Goal: Contribute content: Add original content to the website for others to see

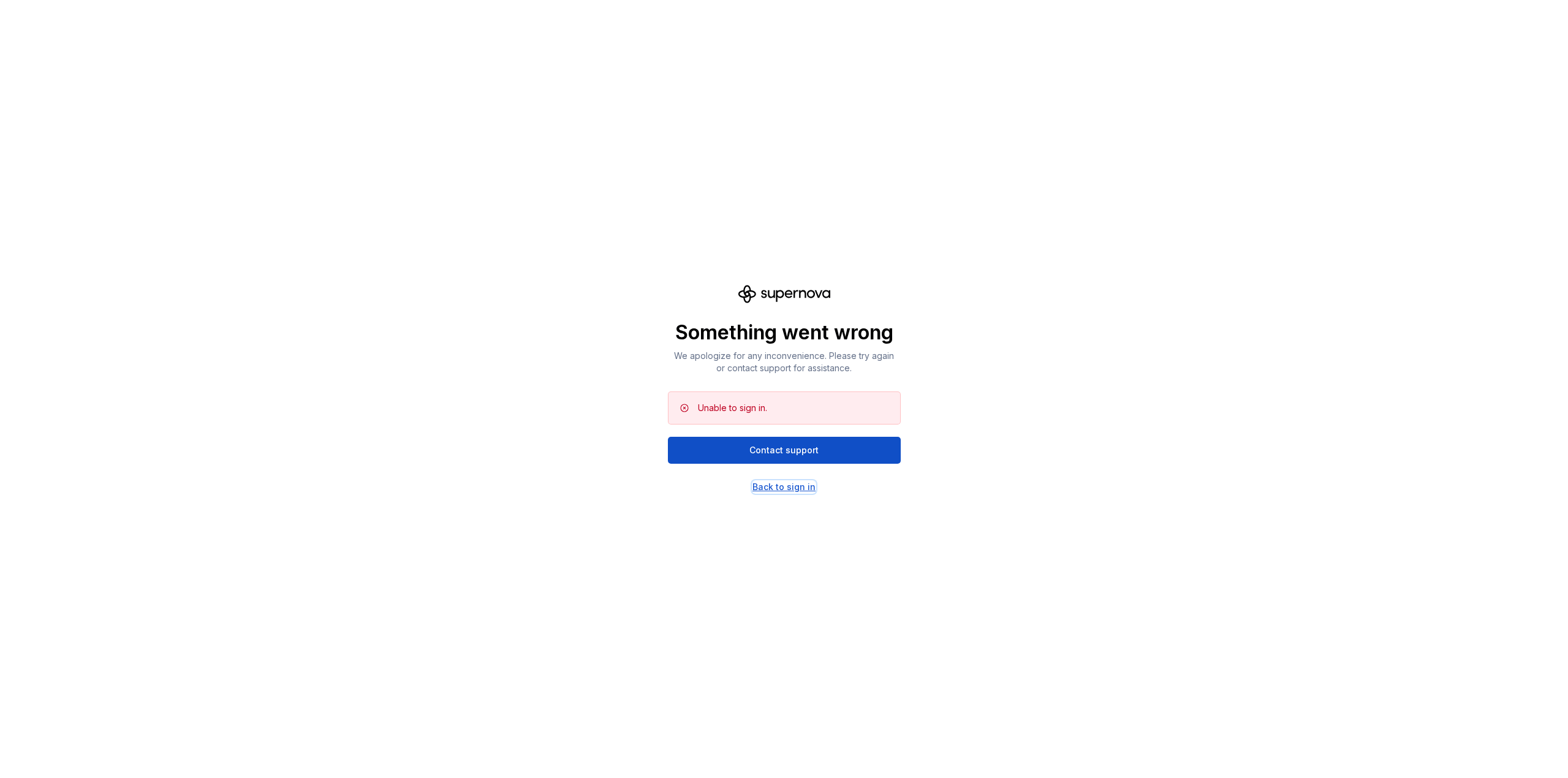
click at [797, 484] on div "Back to sign in" at bounding box center [784, 487] width 63 height 12
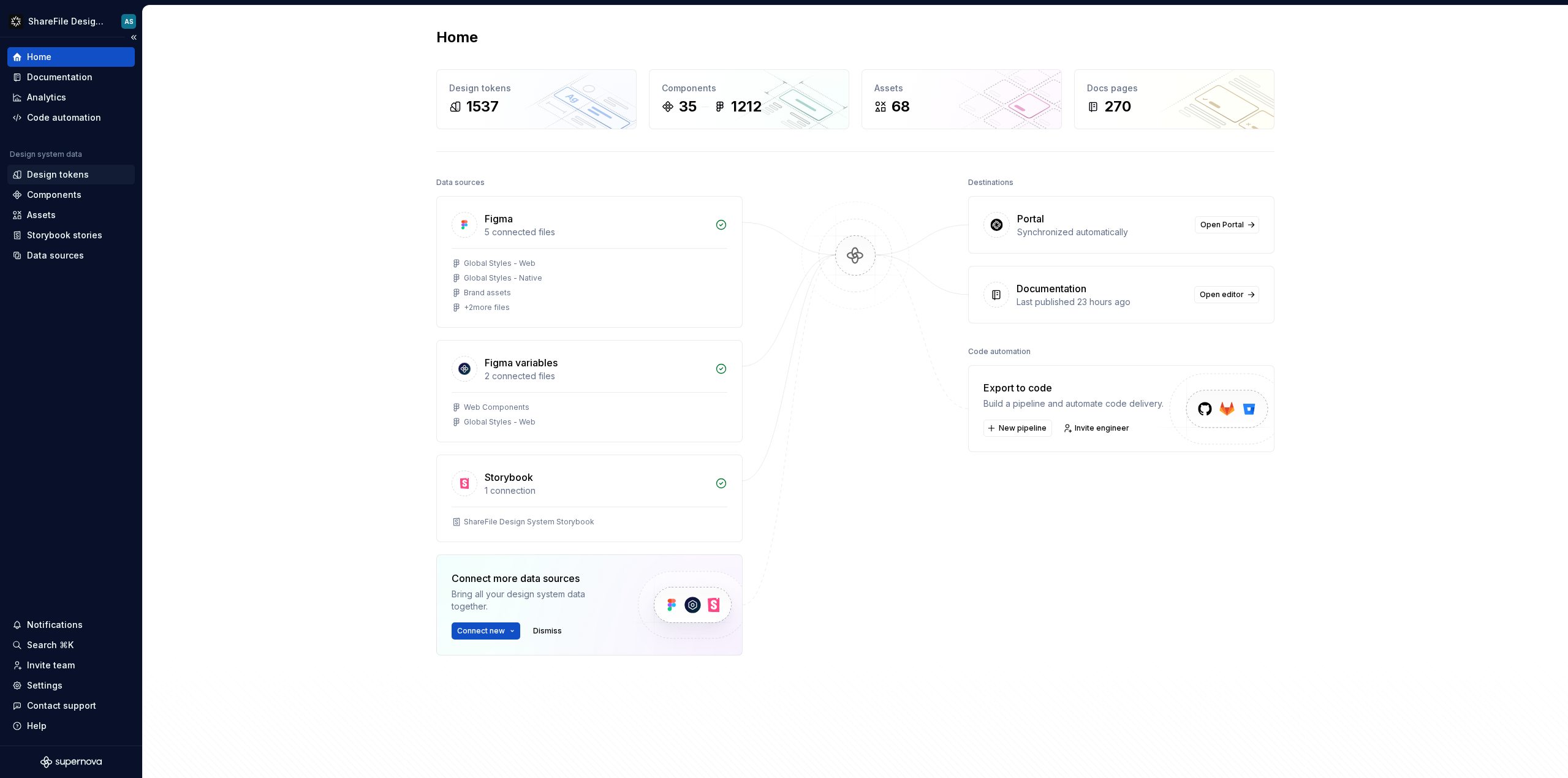
click at [65, 172] on div "Design tokens" at bounding box center [58, 174] width 62 height 12
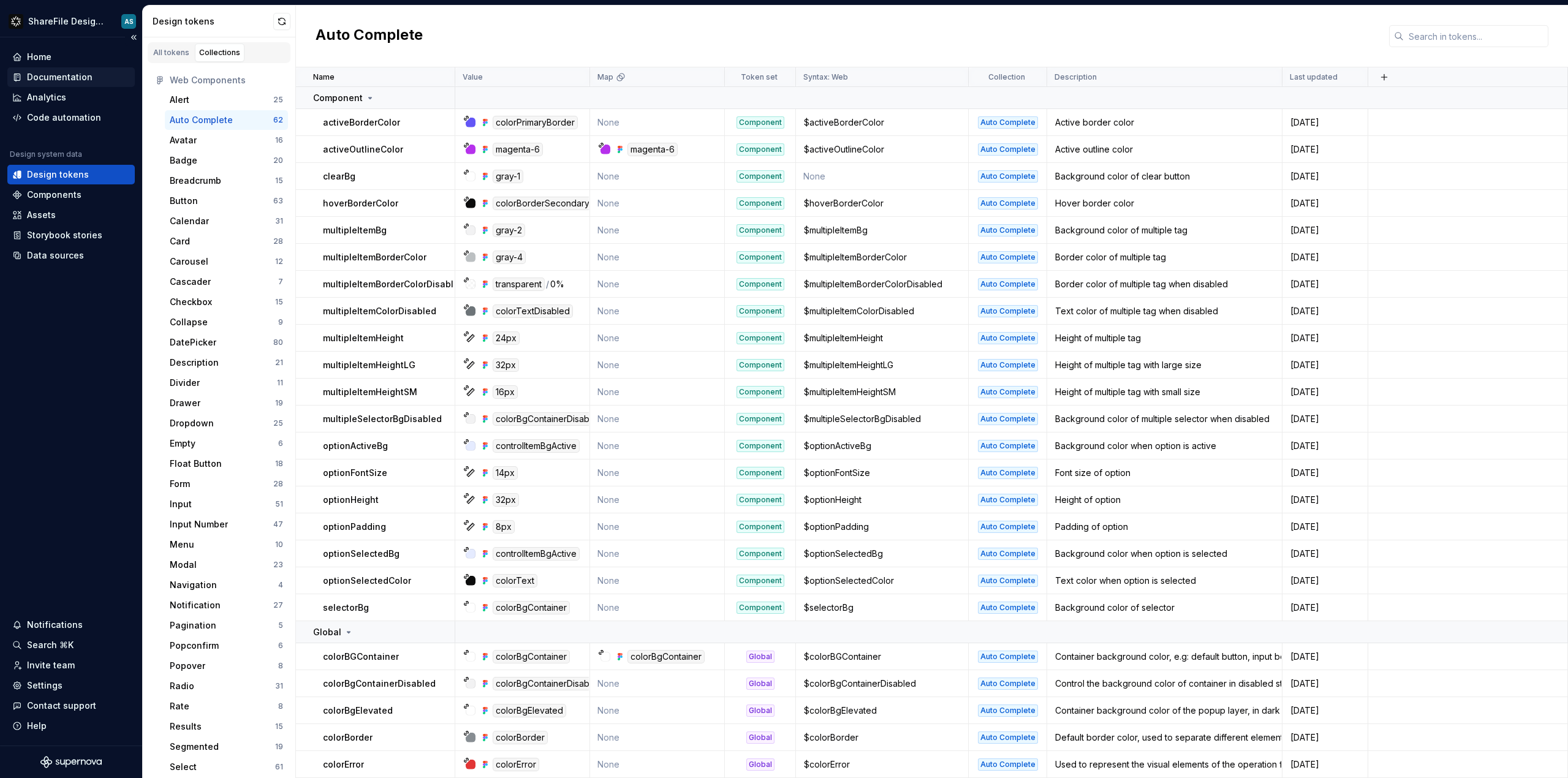
click at [46, 74] on div "Documentation" at bounding box center [59, 77] width 65 height 12
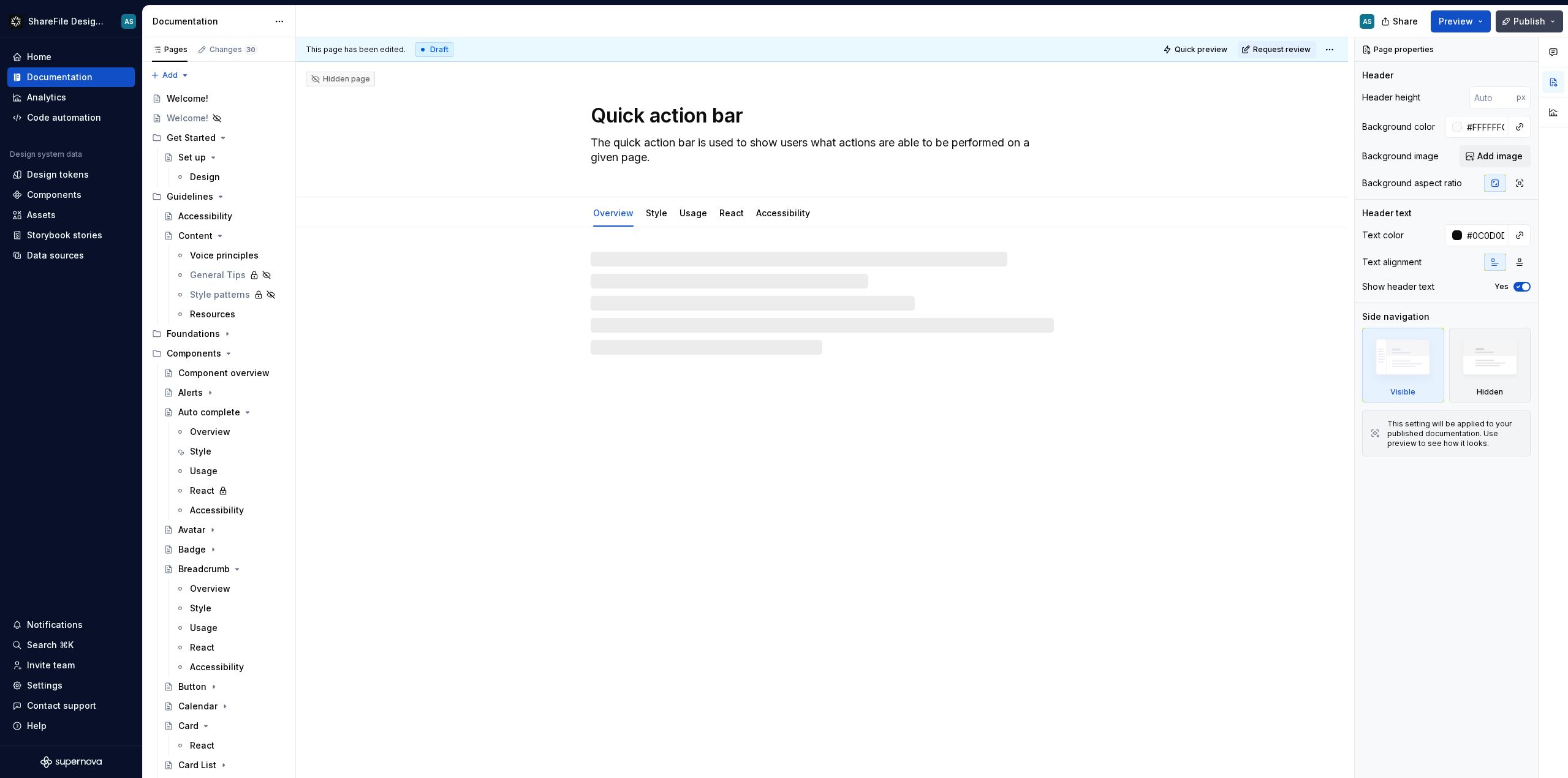
type textarea "*"
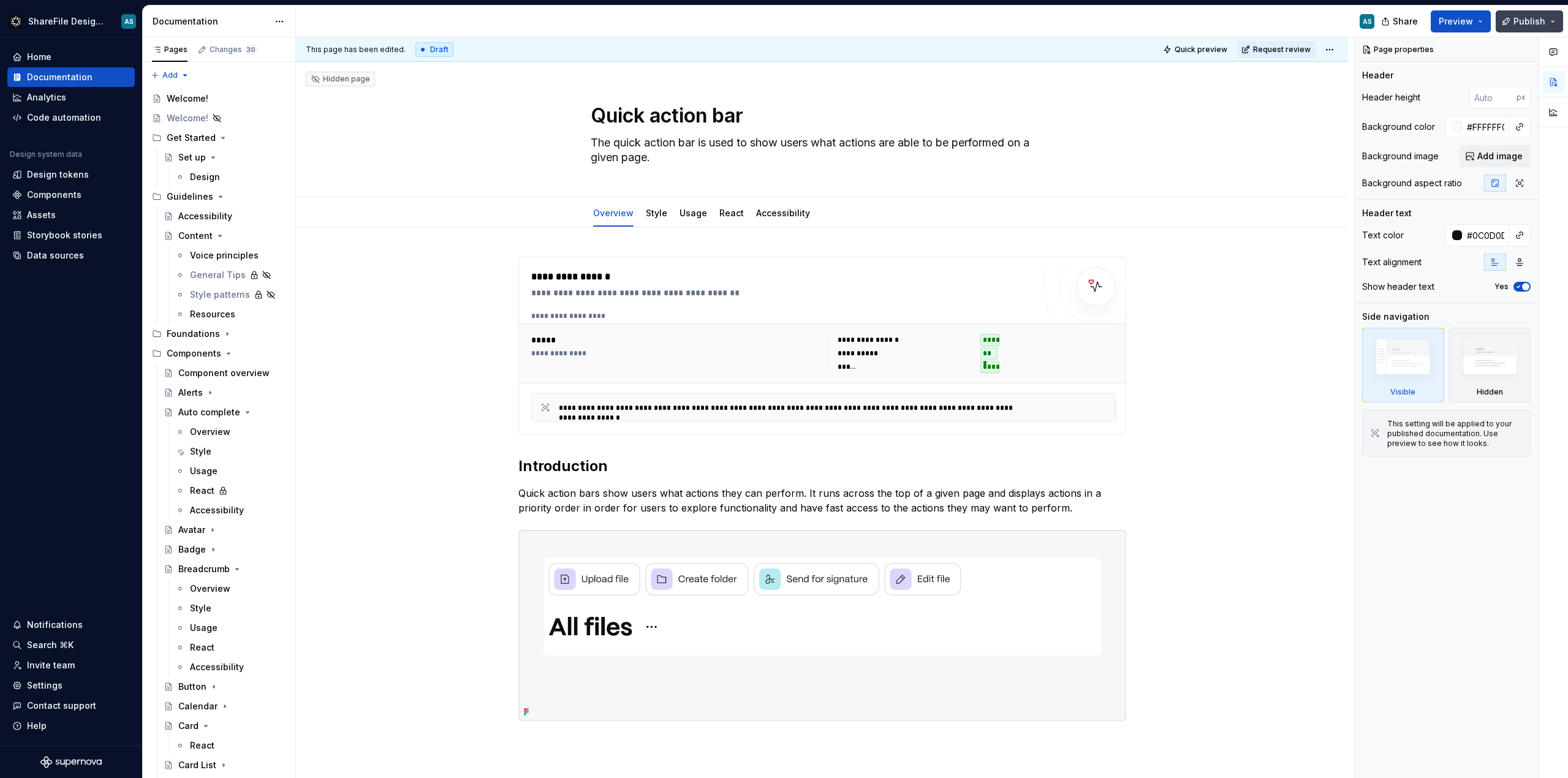
click at [1549, 20] on button "Publish" at bounding box center [1529, 21] width 67 height 22
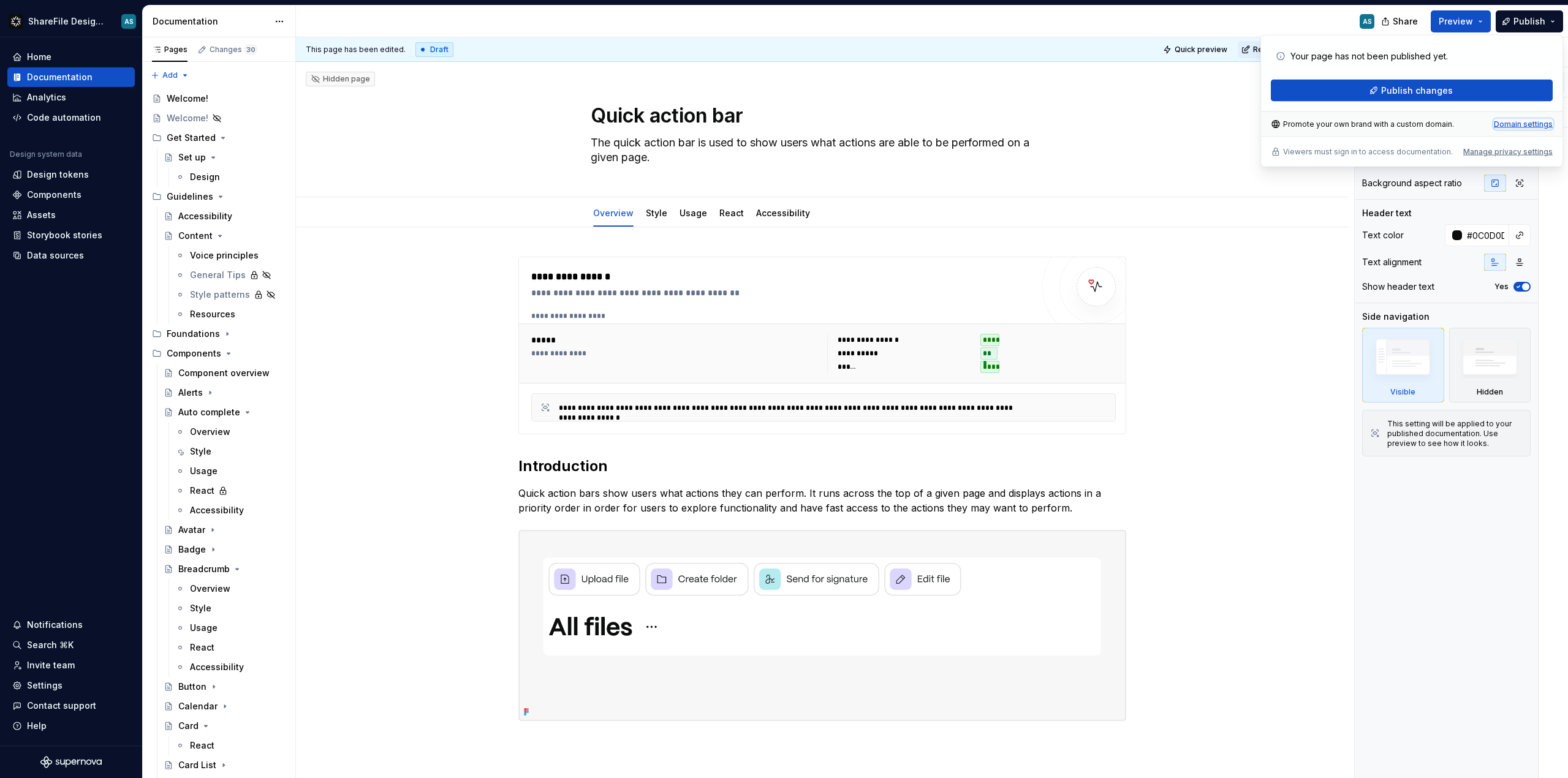
click at [1518, 119] on div "Domain settings" at bounding box center [1523, 124] width 59 height 10
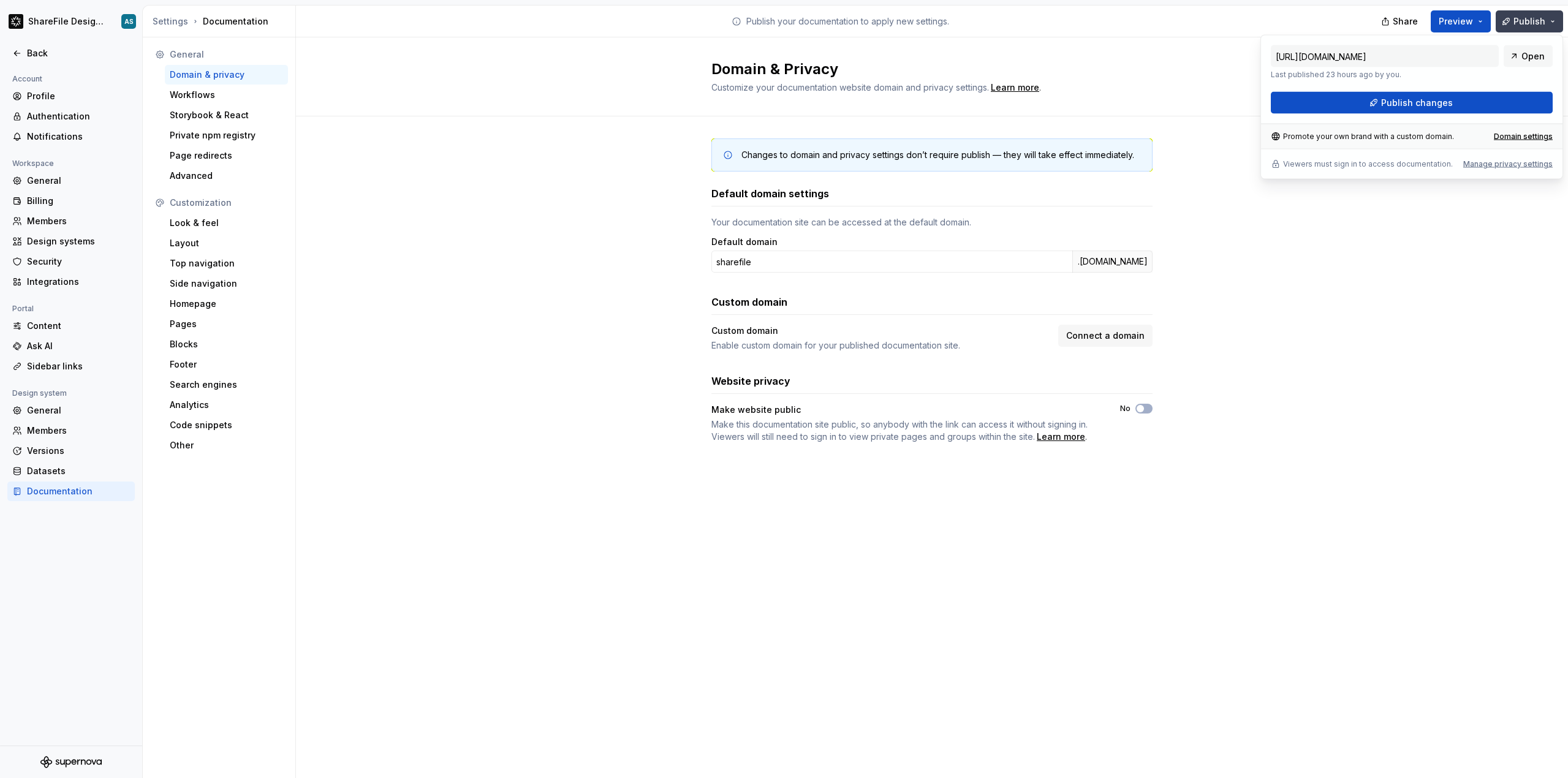
click at [1530, 20] on span "Publish" at bounding box center [1529, 21] width 32 height 12
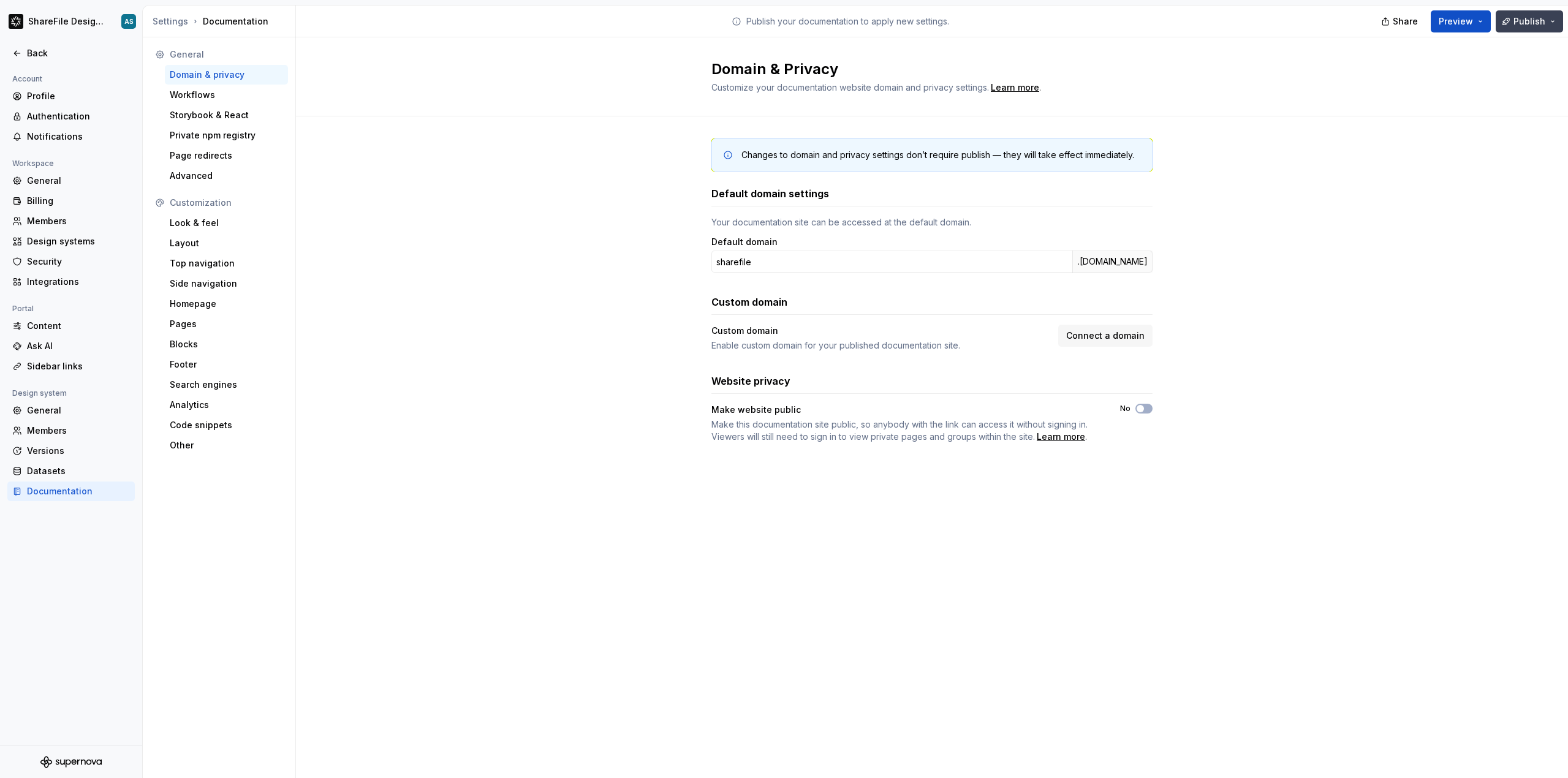
click at [1530, 20] on span "Publish" at bounding box center [1529, 21] width 32 height 12
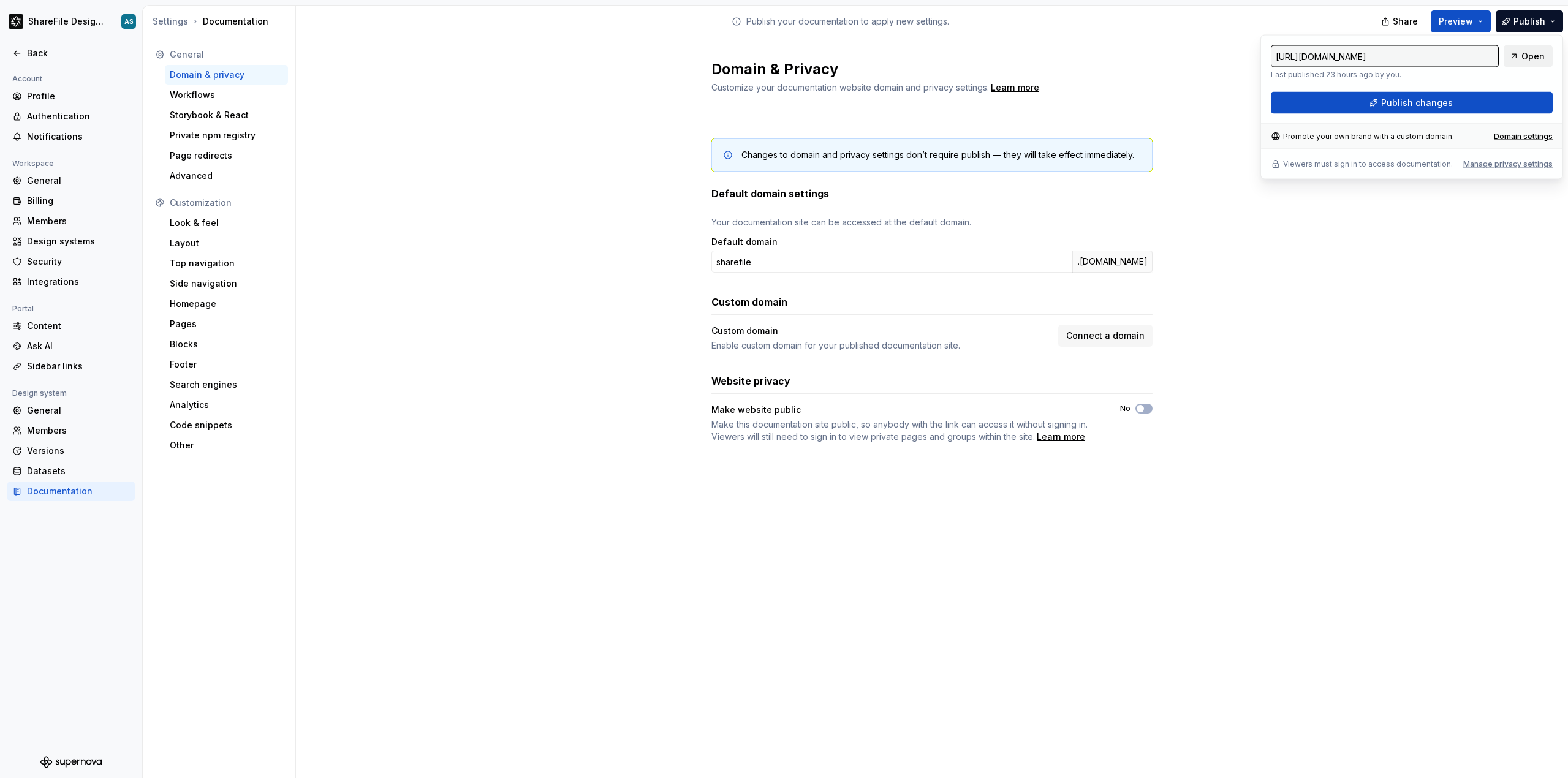
click at [1531, 58] on span "Open" at bounding box center [1532, 56] width 23 height 12
